Goal: Transaction & Acquisition: Purchase product/service

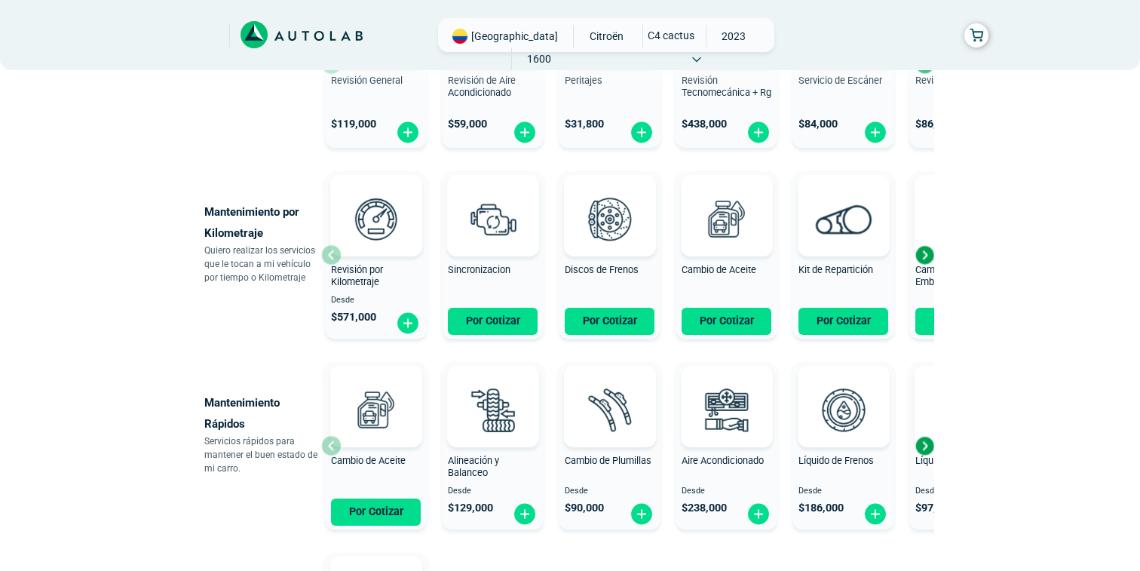
scroll to position [650, 0]
click at [598, 318] on button "Por Cotizar" at bounding box center [610, 321] width 90 height 27
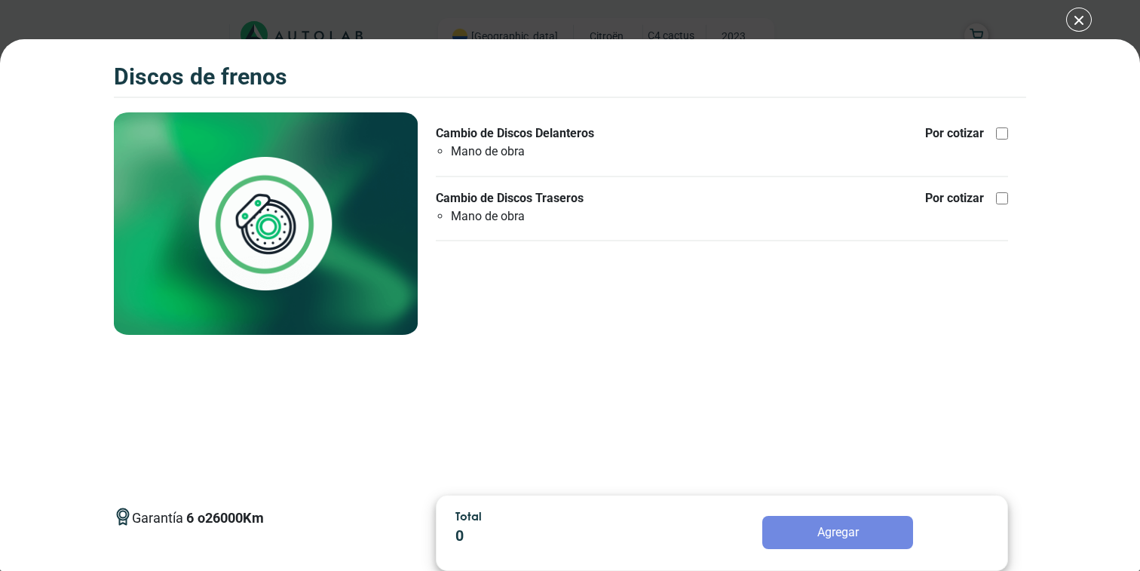
click at [884, 281] on div "Garantía 6 o 26000 Km Cambio de Discos Delanteros Mano de obra" at bounding box center [722, 297] width 608 height 370
click at [1005, 132] on div at bounding box center [1002, 133] width 12 height 12
click at [1005, 132] on input "Cambio de Discos Delanteros Mano de obra Por cotizar" at bounding box center [1002, 133] width 12 height 12
checkbox input "true"
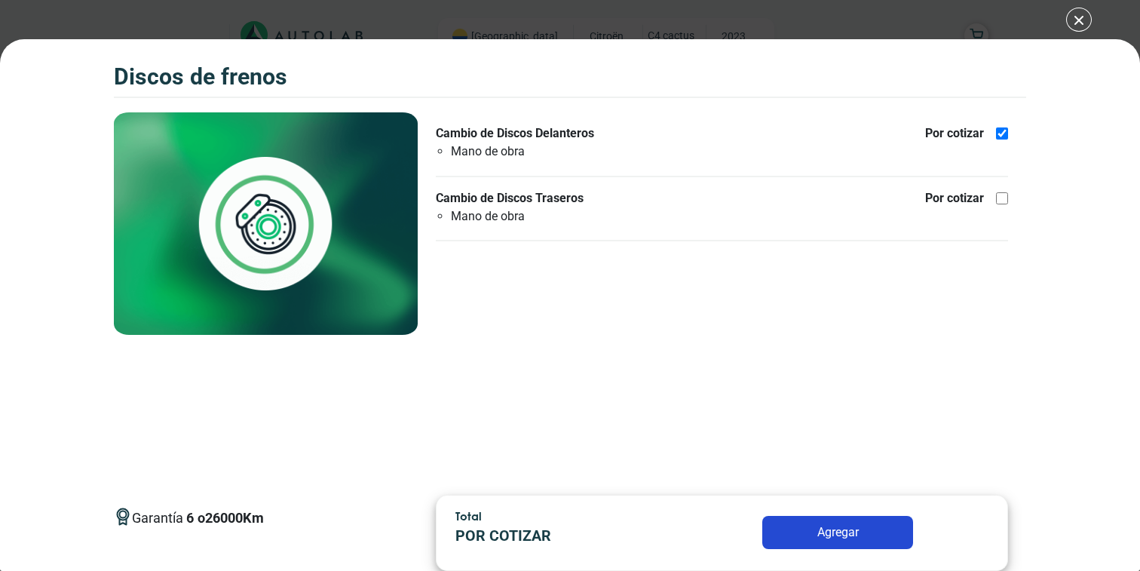
click at [830, 530] on button "Agregar" at bounding box center [838, 532] width 151 height 33
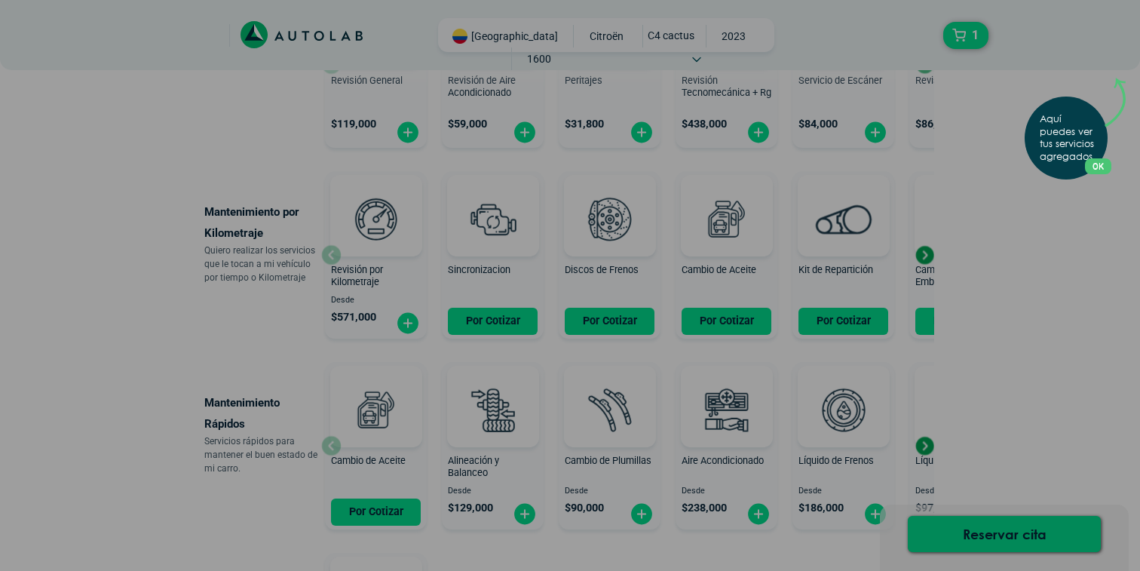
click at [1097, 166] on button "OK" at bounding box center [1098, 166] width 26 height 16
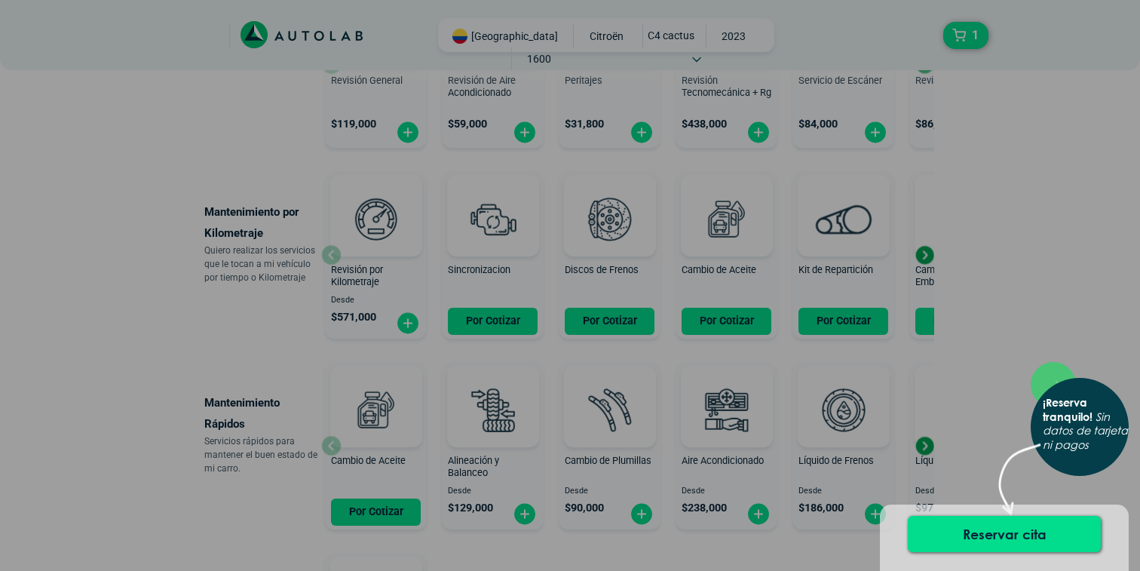
click at [1011, 370] on div "× ¡Reserva tranquilo! Sin datos de tarjeta ni pagos" at bounding box center [570, 285] width 1140 height 571
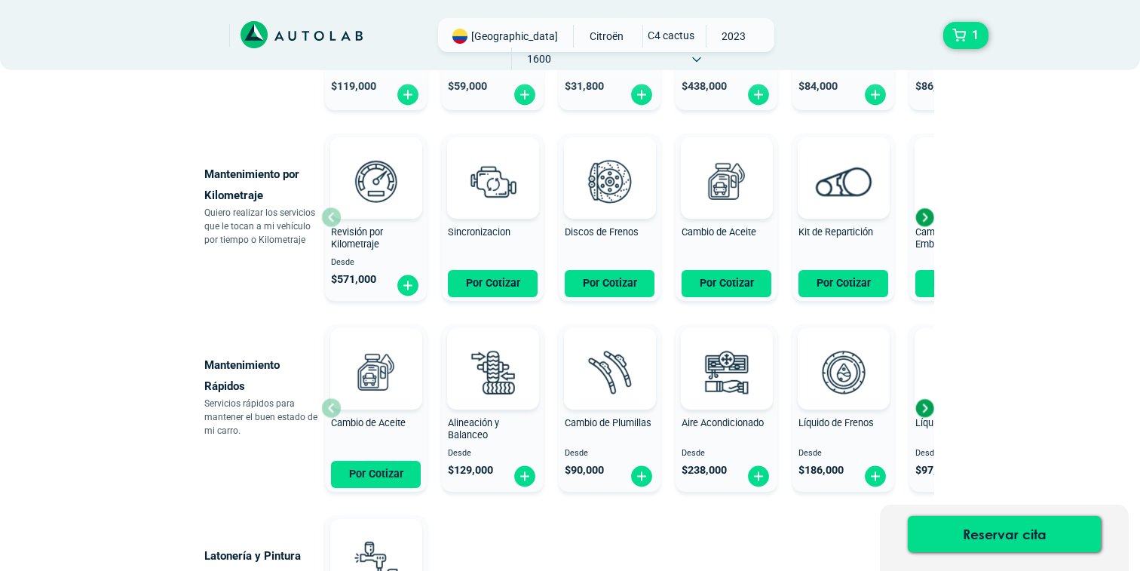
scroll to position [711, 0]
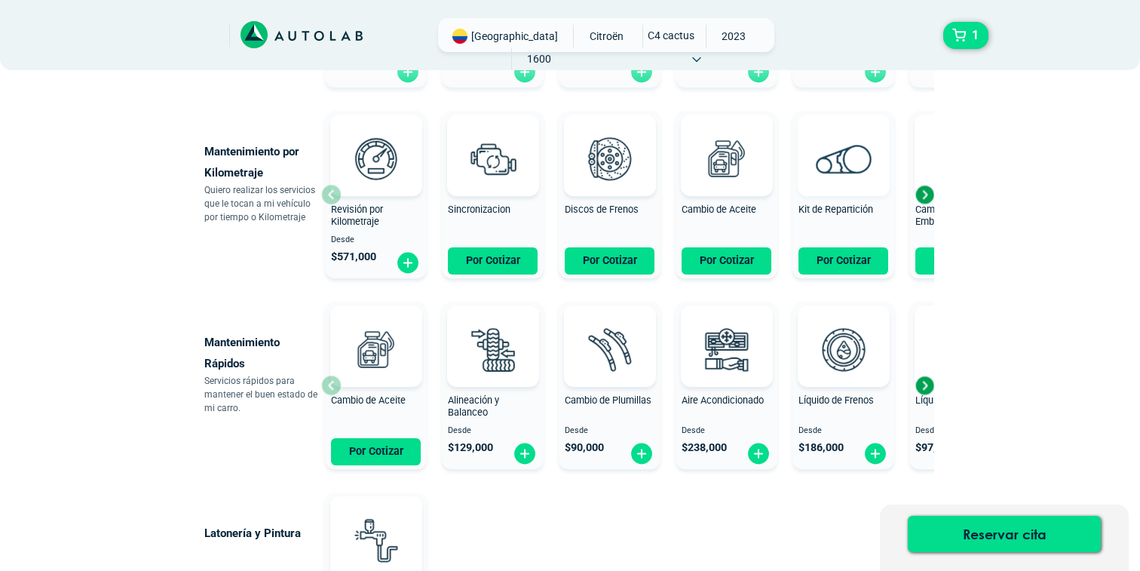
click at [853, 163] on img at bounding box center [843, 158] width 57 height 29
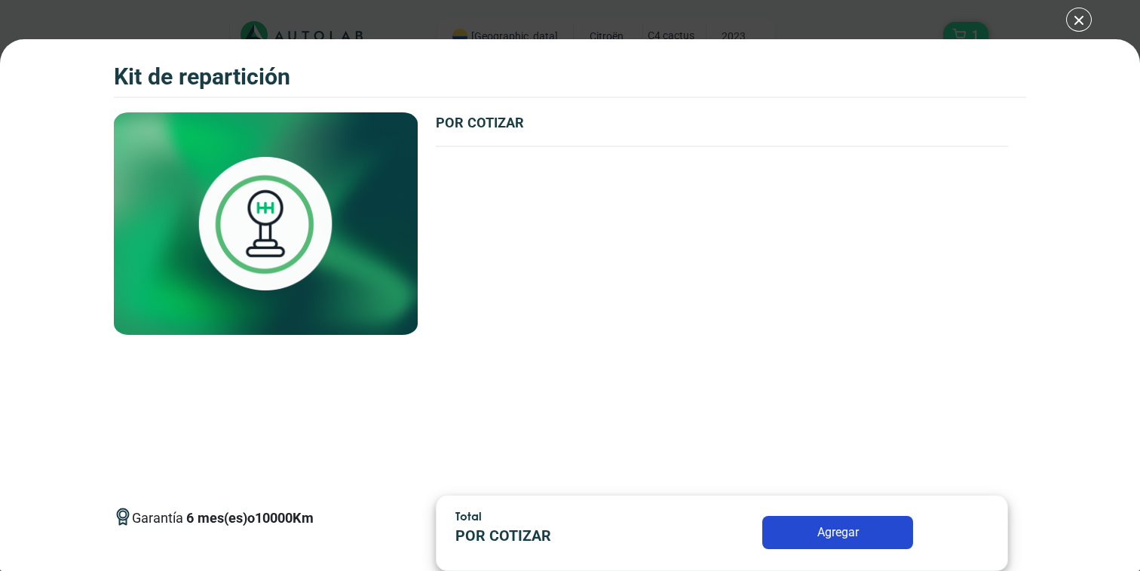
click at [847, 533] on button "Agregar" at bounding box center [838, 532] width 151 height 33
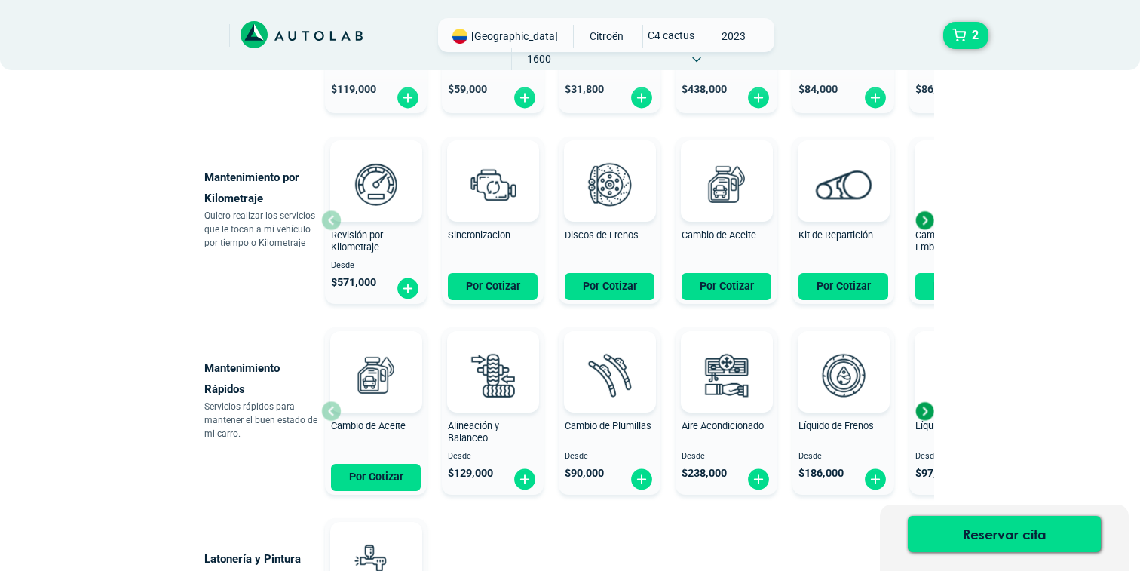
scroll to position [666, 0]
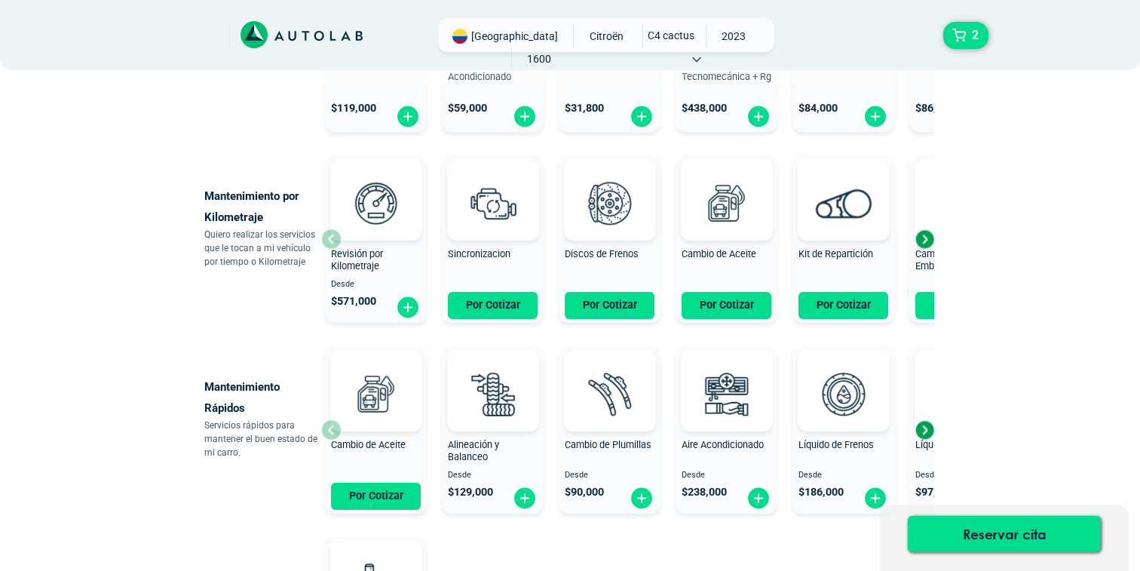
click at [923, 241] on div "Next slide" at bounding box center [924, 239] width 23 height 23
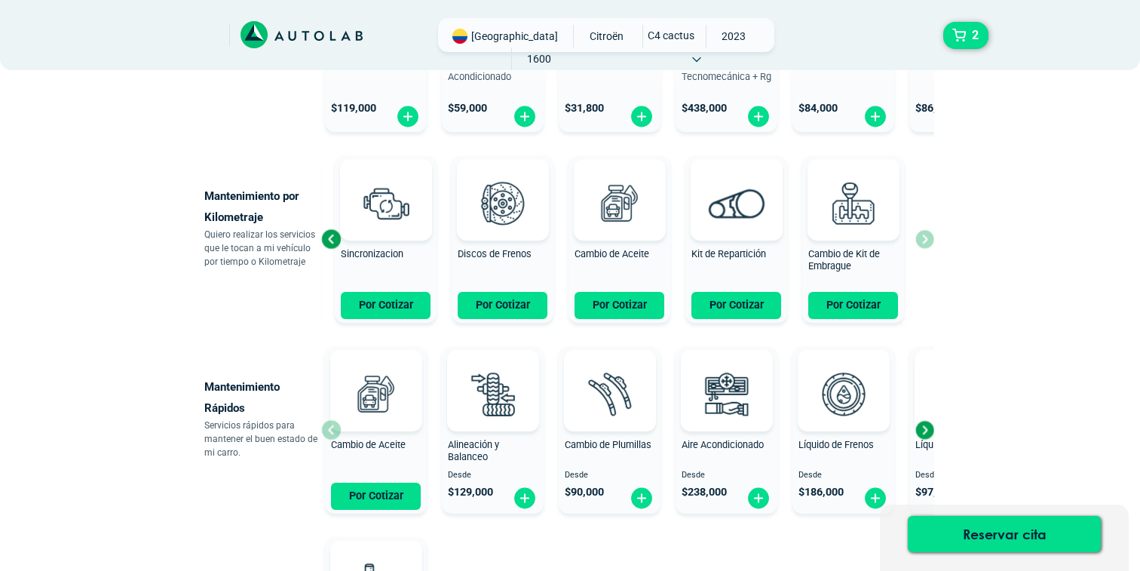
click at [923, 241] on div "Revisión por Kilometraje Desde $ 571,000 Sincronizacion Por Cotizar Discos de F…" at bounding box center [627, 239] width 613 height 180
click at [924, 423] on div "Next slide" at bounding box center [924, 430] width 23 height 23
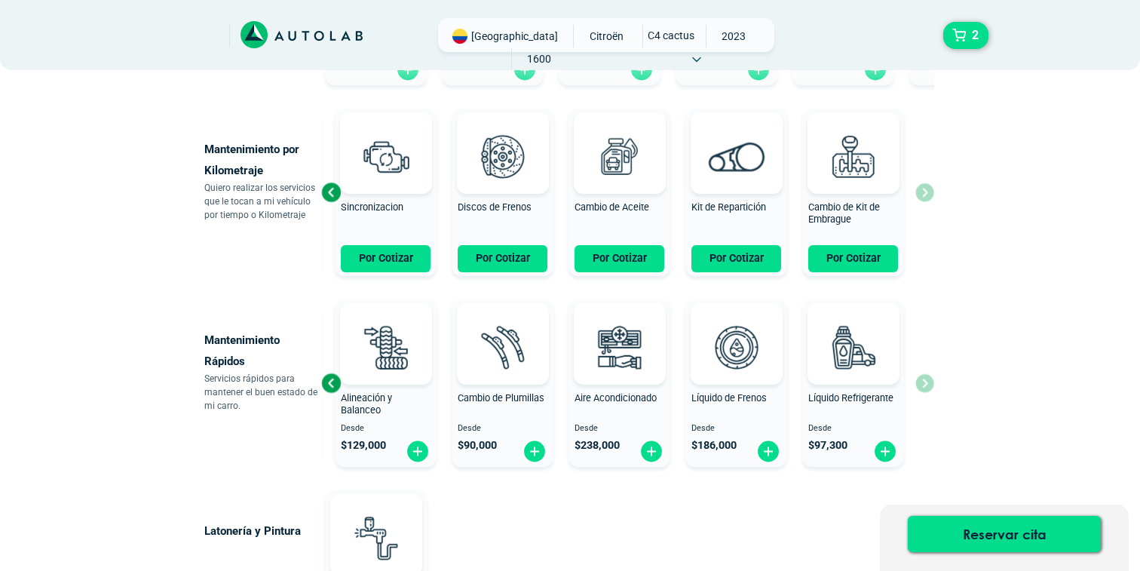
scroll to position [726, 1]
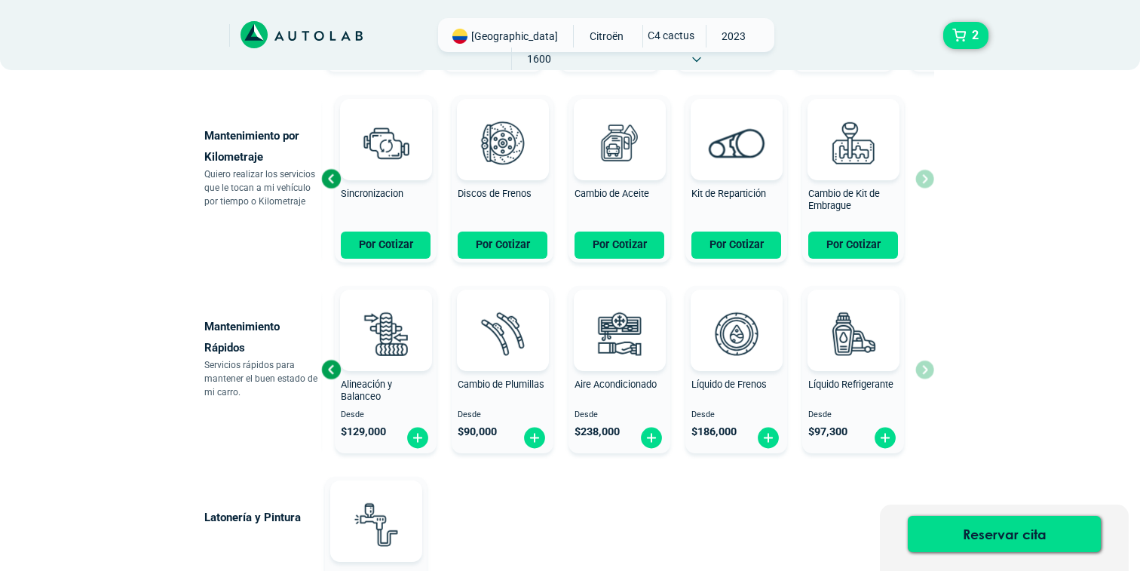
click at [931, 373] on div "Cambio de Aceite Por Cotizar Alineación y Balanceo Desde $ 129,000 Cambio de Pl…" at bounding box center [627, 370] width 613 height 180
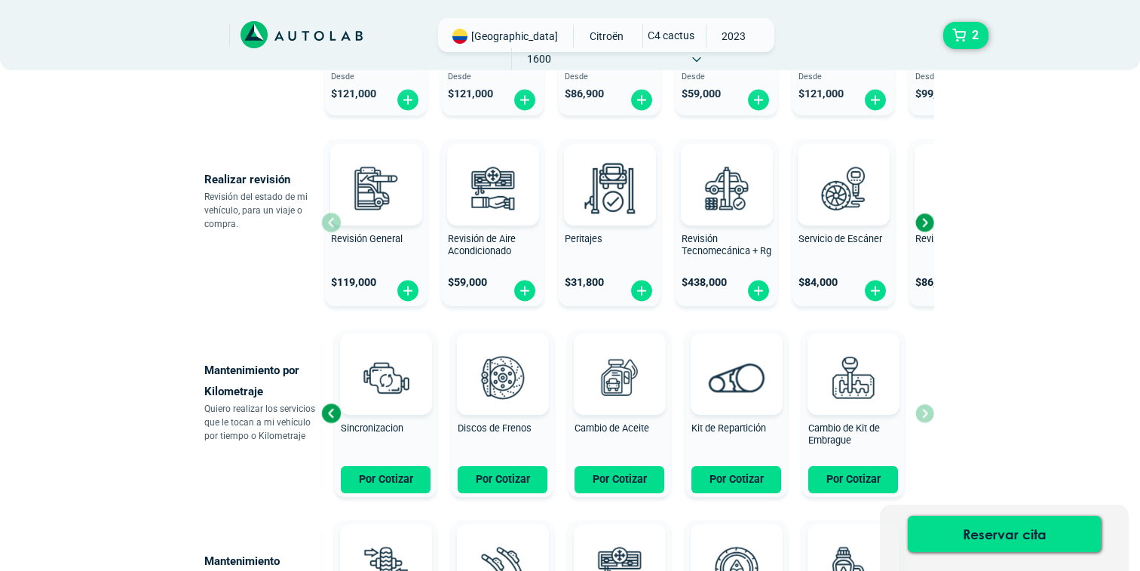
scroll to position [483, 0]
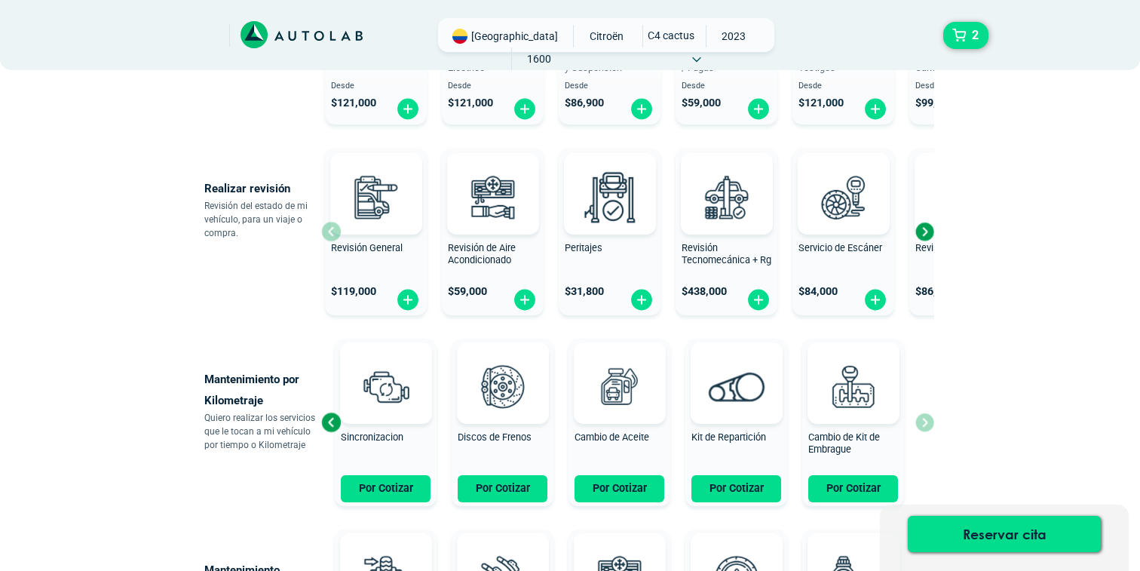
click at [925, 231] on div "Next slide" at bounding box center [924, 231] width 23 height 23
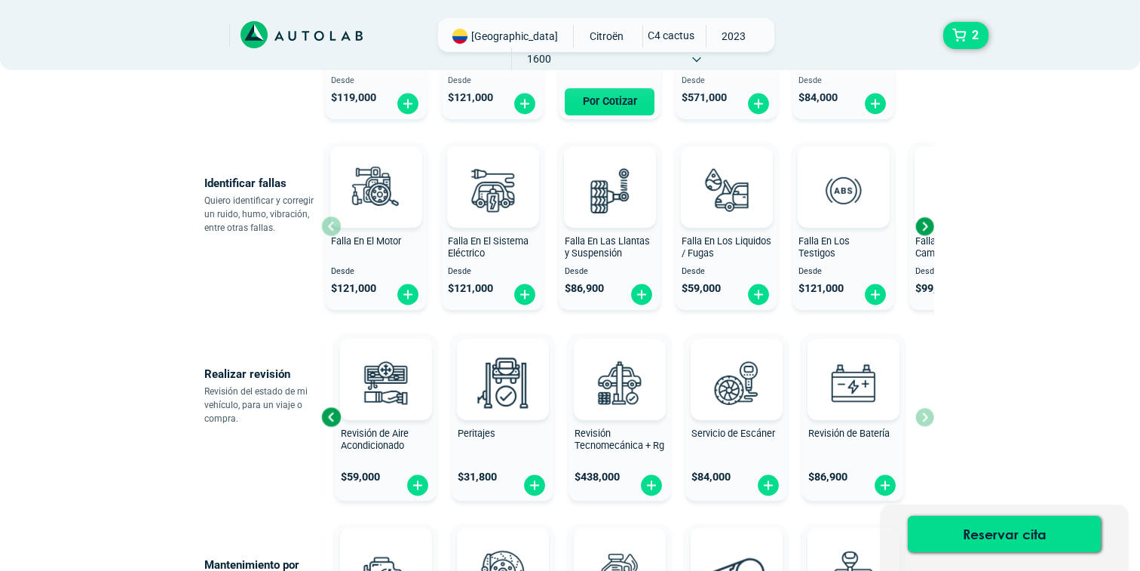
scroll to position [290, 0]
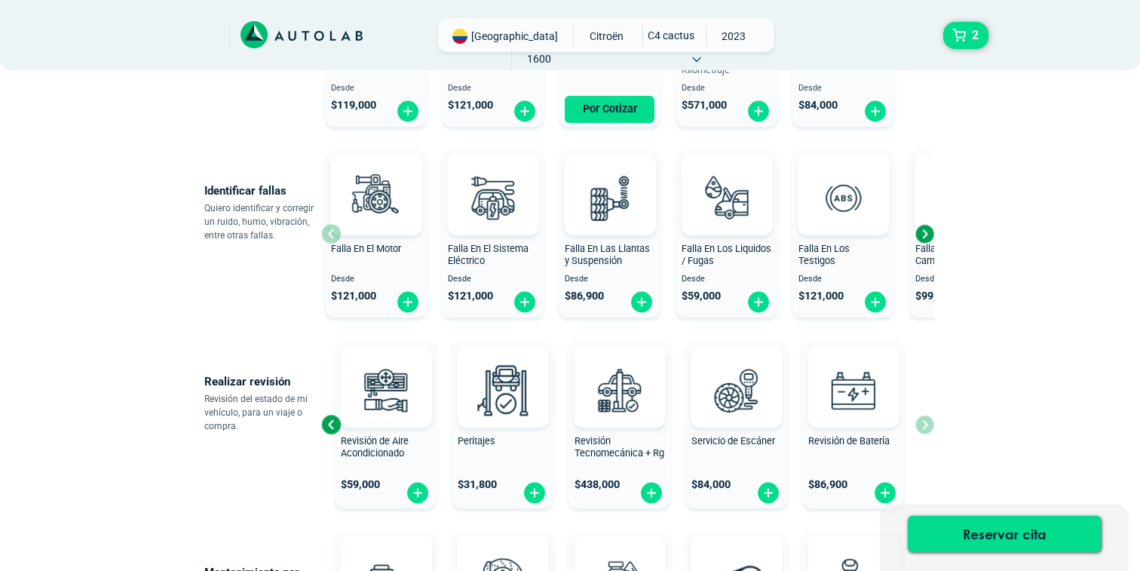
click at [925, 226] on div "Next slide" at bounding box center [924, 234] width 23 height 23
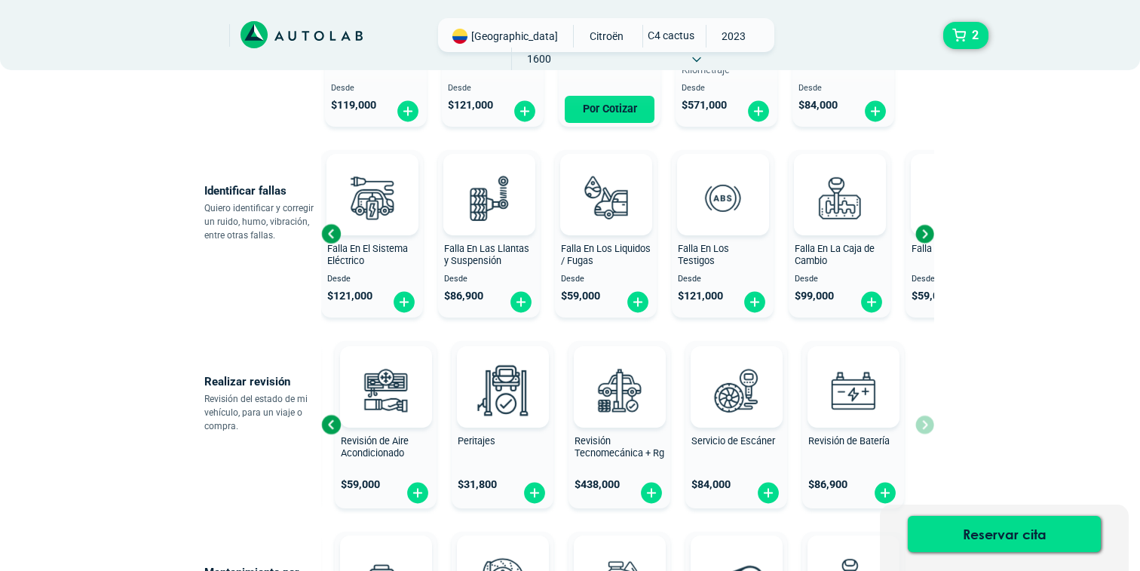
click at [925, 226] on div "Next slide" at bounding box center [924, 234] width 23 height 23
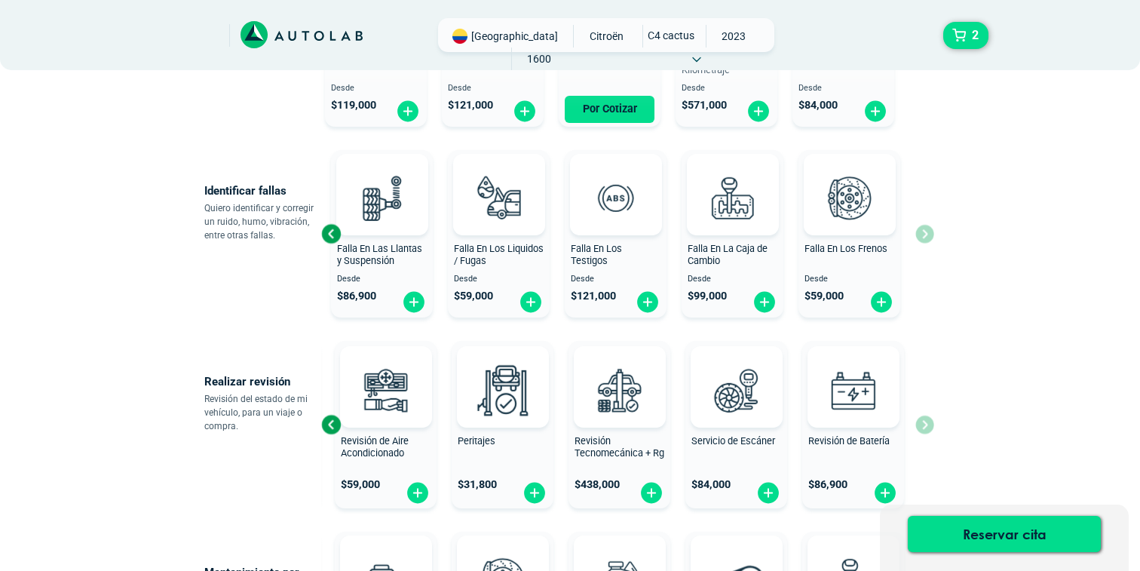
click at [925, 226] on div "Falla En El Motor Desde $ 121,000 Falla En El Sistema Eléctrico Desde $ 121,000…" at bounding box center [627, 234] width 613 height 180
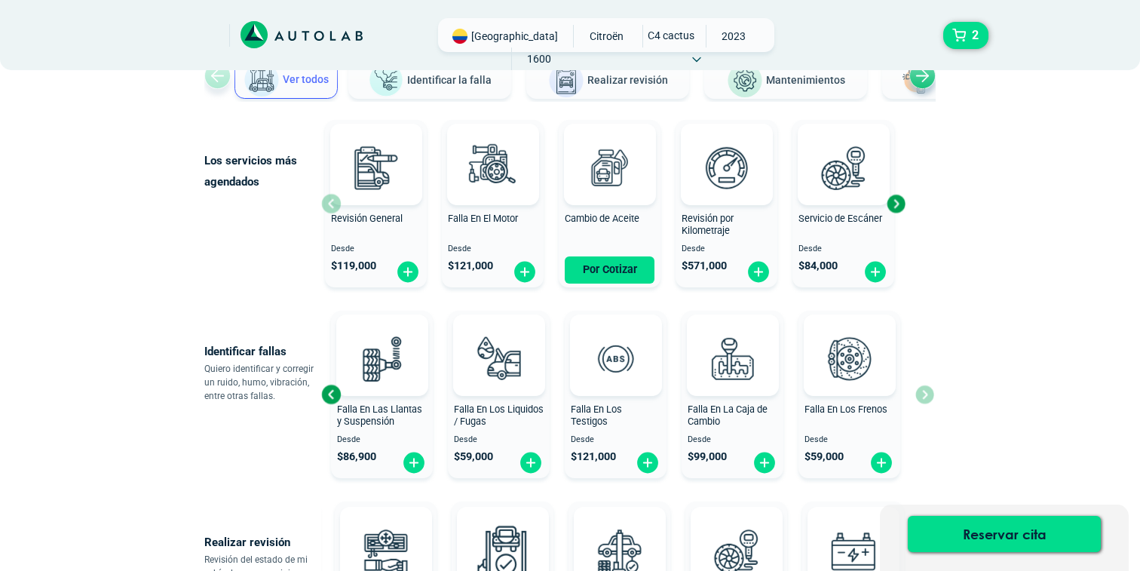
scroll to position [132, 0]
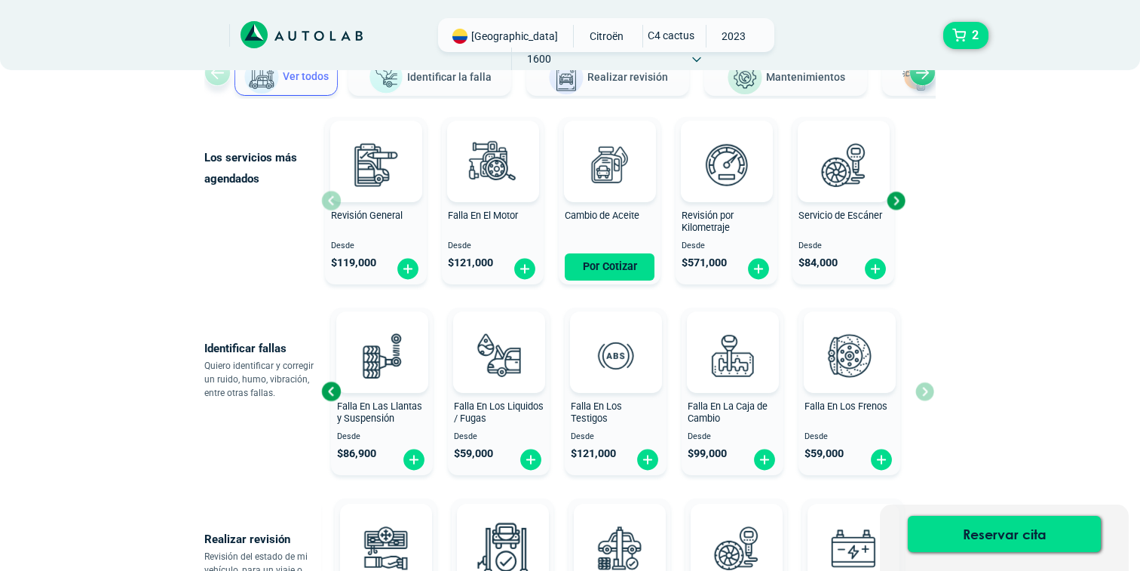
click at [908, 204] on div "Los servicios más agendados Revisión General Desde $ 119,000 Falla En El Motor …" at bounding box center [570, 201] width 732 height 180
click at [897, 198] on div "Next slide" at bounding box center [896, 200] width 23 height 23
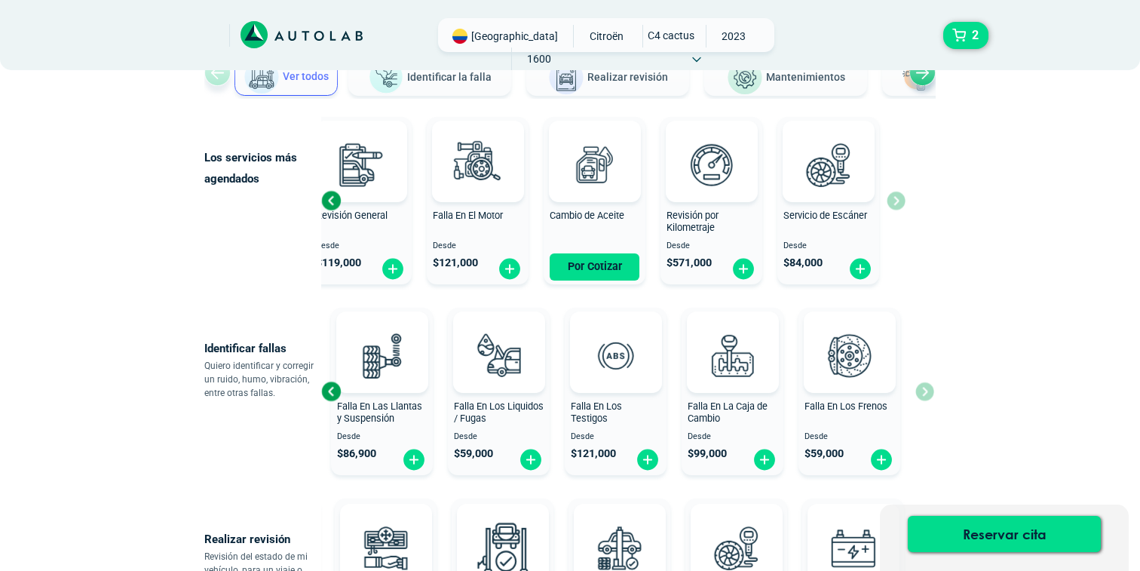
click at [897, 198] on div "Revisión General Desde $ 119,000 Falla En El Motor Desde $ 121,000 Cambio de Ac…" at bounding box center [613, 201] width 585 height 180
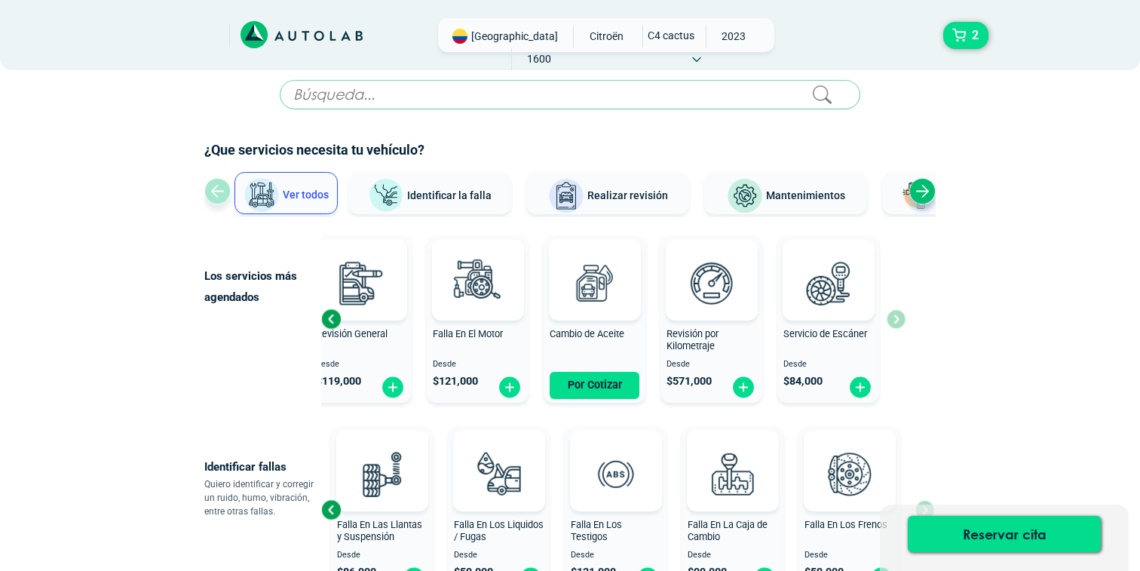
scroll to position [14, 0]
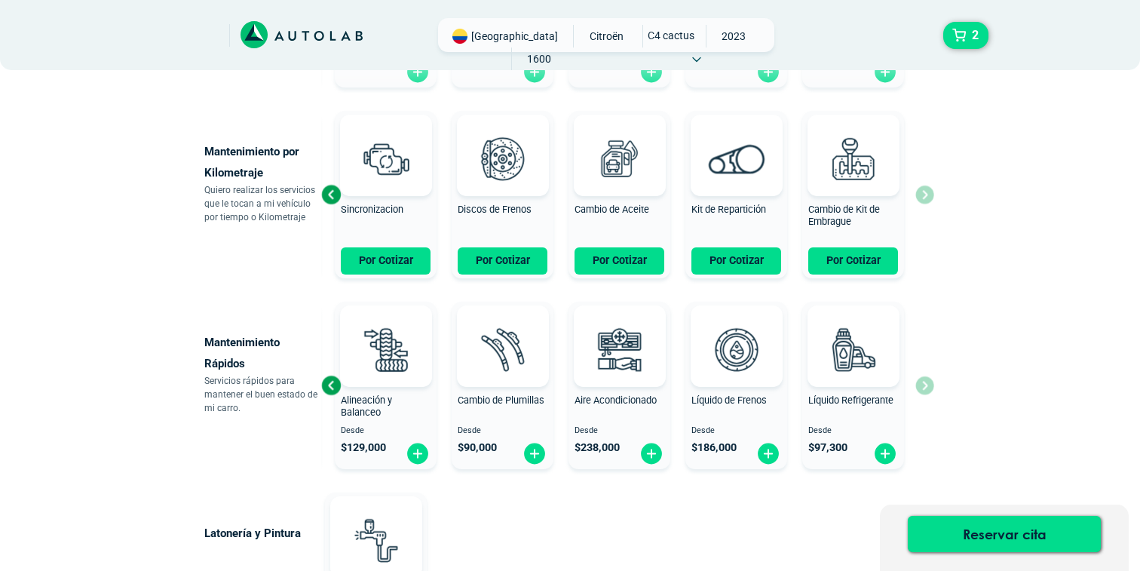
scroll to position [650, 0]
